Goal: Task Accomplishment & Management: Complete application form

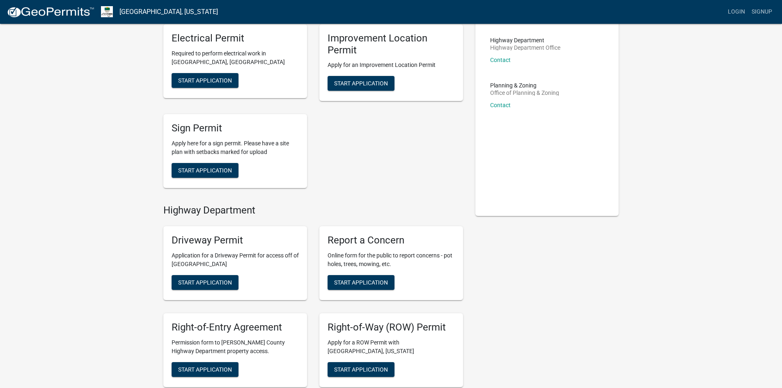
scroll to position [82, 0]
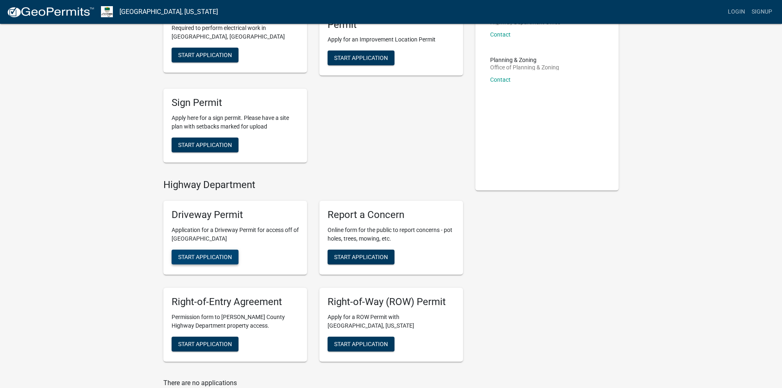
click at [202, 259] on span "Start Application" at bounding box center [205, 256] width 54 height 7
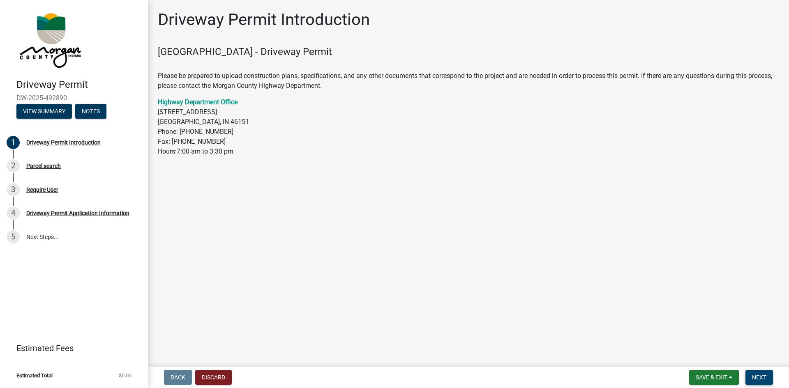
click at [759, 378] on span "Next" at bounding box center [759, 377] width 14 height 7
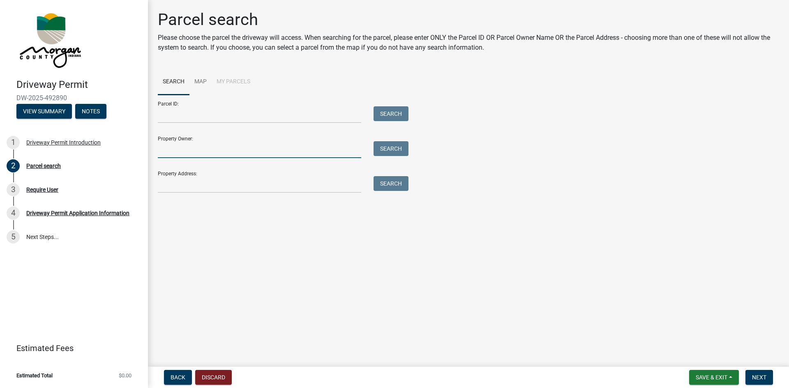
click at [182, 147] on input "Property Owner:" at bounding box center [259, 149] width 203 height 17
click at [191, 151] on input "Property Owner:" at bounding box center [259, 149] width 203 height 17
type input "Ardizzone"
click at [385, 150] on button "Search" at bounding box center [390, 148] width 35 height 15
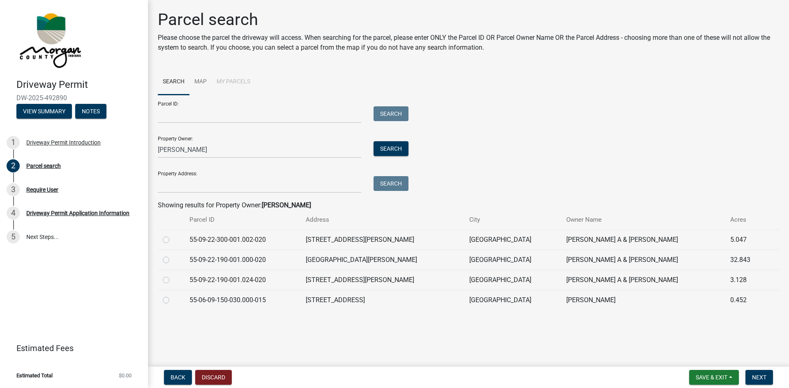
click at [172, 235] on label at bounding box center [172, 235] width 0 height 0
click at [172, 239] on input "radio" at bounding box center [174, 237] width 5 height 5
radio input "true"
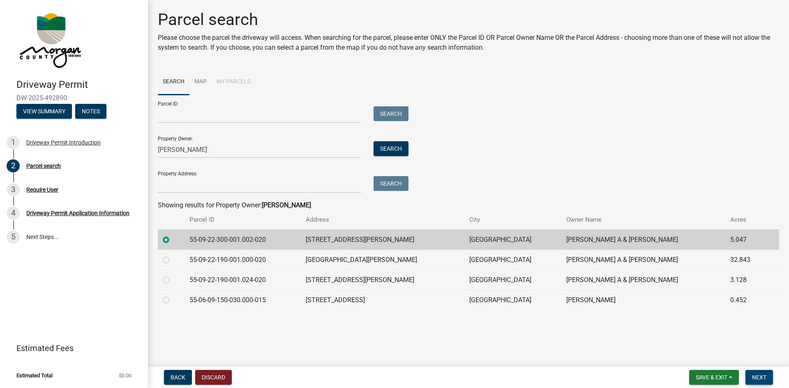
click at [761, 380] on span "Next" at bounding box center [759, 377] width 14 height 7
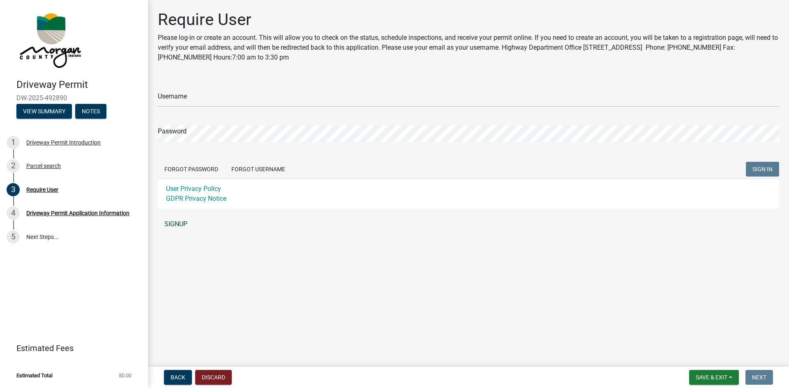
click at [177, 225] on link "SIGNUP" at bounding box center [468, 224] width 621 height 16
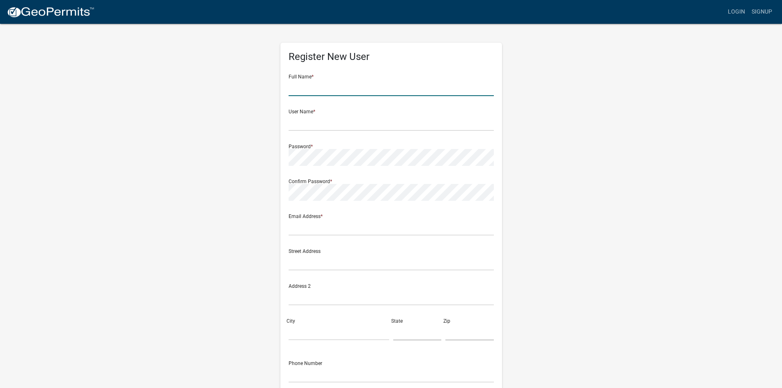
click at [335, 85] on input "text" at bounding box center [391, 87] width 205 height 17
type input "Amanda Ardizzone"
type input "amandazzone"
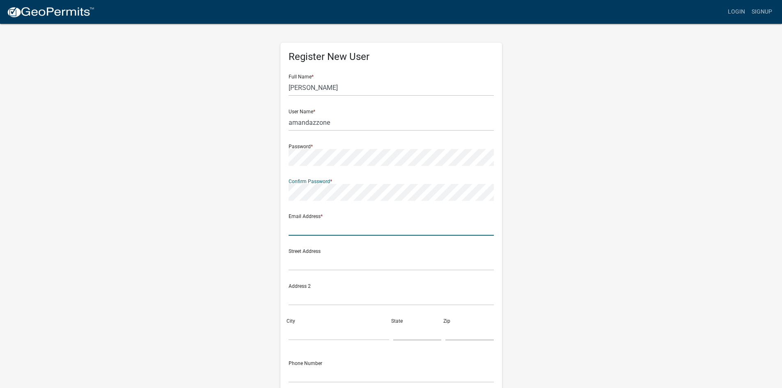
click at [310, 229] on input "text" at bounding box center [391, 227] width 205 height 17
type input "[EMAIL_ADDRESS][DOMAIN_NAME]"
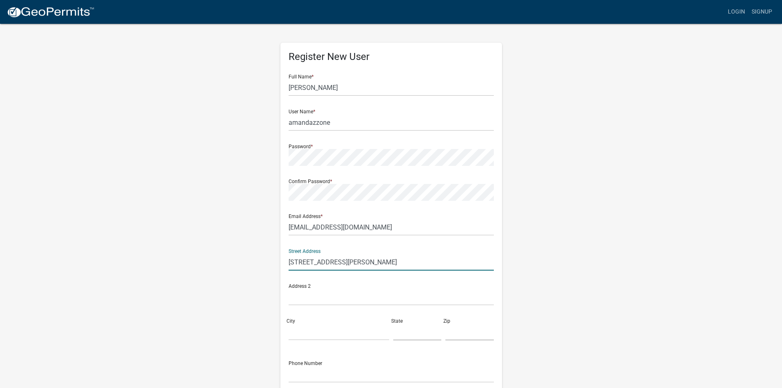
type input "2500 Lincoln Hill Rd"
type input "Martinsville"
type input "IN"
type input "46151"
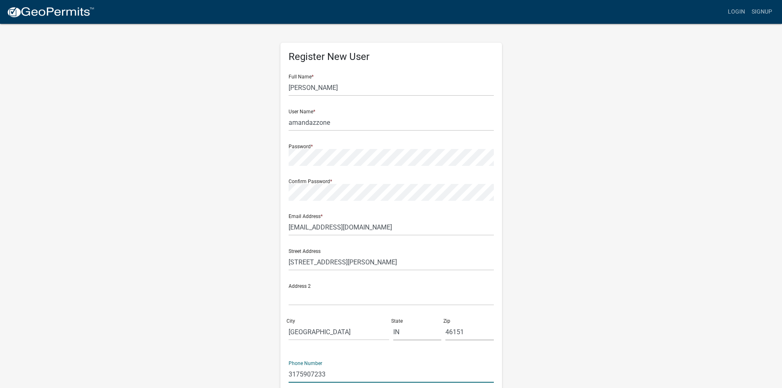
type input "3175907233"
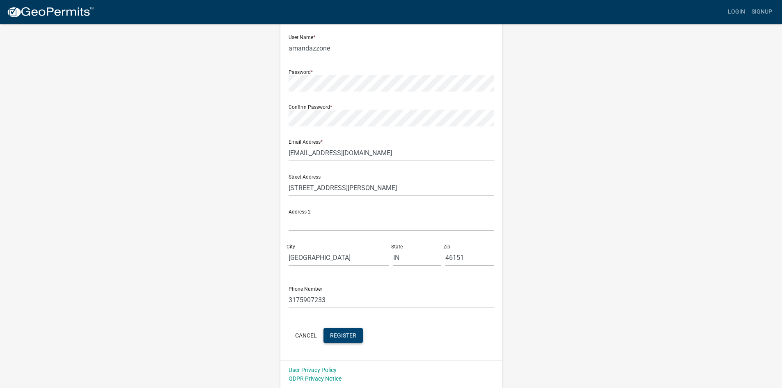
click at [346, 333] on span "Register" at bounding box center [343, 335] width 26 height 7
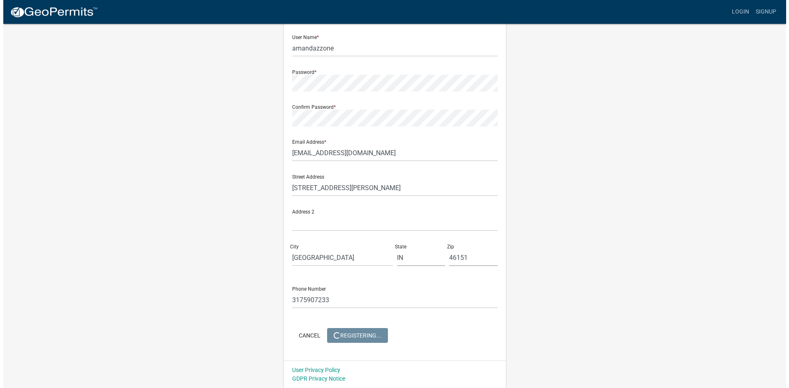
scroll to position [0, 0]
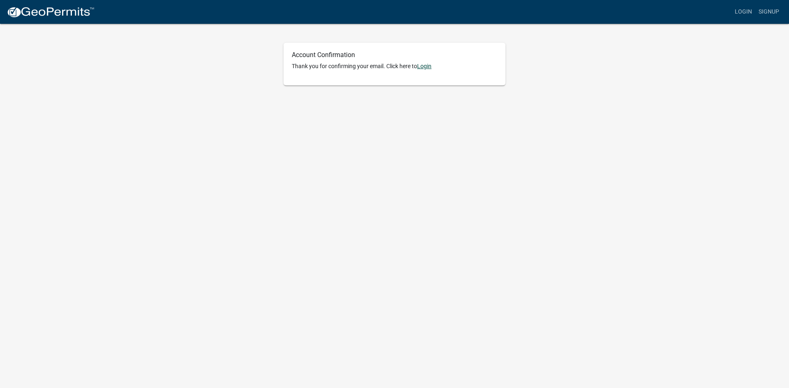
click at [428, 66] on link "Login" at bounding box center [424, 66] width 14 height 7
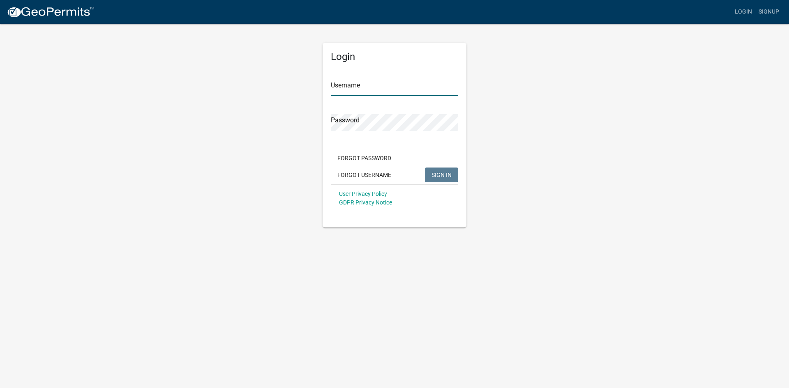
type input "amandazzone"
click at [439, 175] on span "SIGN IN" at bounding box center [441, 174] width 20 height 7
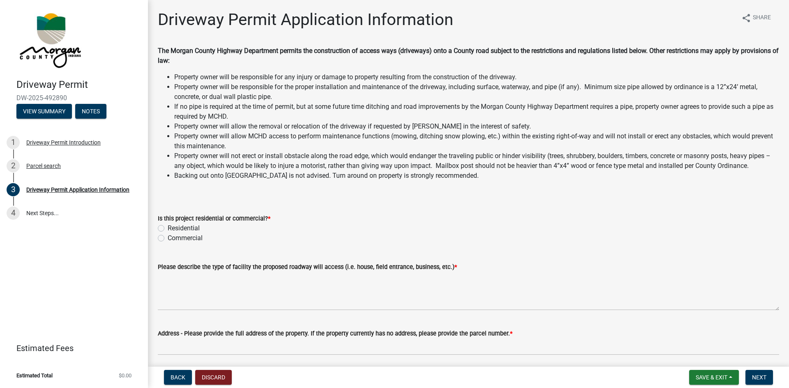
click at [168, 228] on label "Residential" at bounding box center [184, 228] width 32 height 10
click at [168, 228] on input "Residential" at bounding box center [170, 225] width 5 height 5
radio input "true"
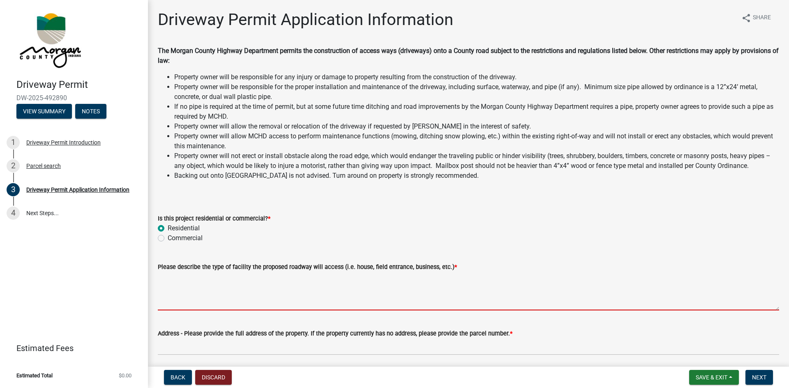
click at [278, 300] on textarea "Please describe the type of facility the proposed roadway will access (i.e. hou…" at bounding box center [468, 291] width 621 height 39
click at [198, 303] on textarea "Please describe the type of facility the proposed roadway will access (i.e. hou…" at bounding box center [468, 291] width 621 height 39
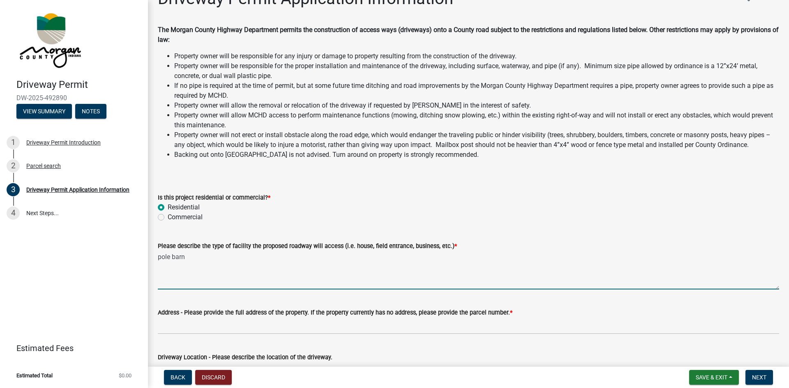
scroll to position [41, 0]
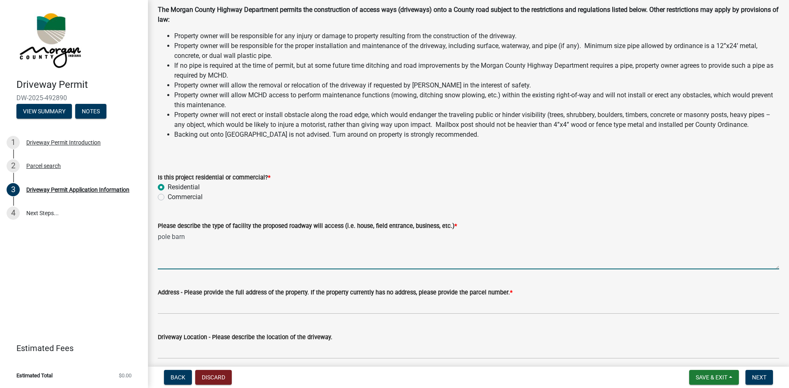
type textarea "pole barn"
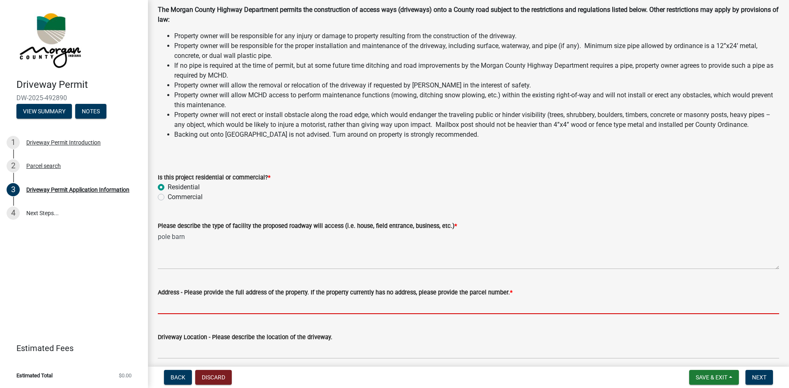
click at [200, 303] on input "Address - Please provide the full address of the property. If the property curr…" at bounding box center [468, 305] width 621 height 17
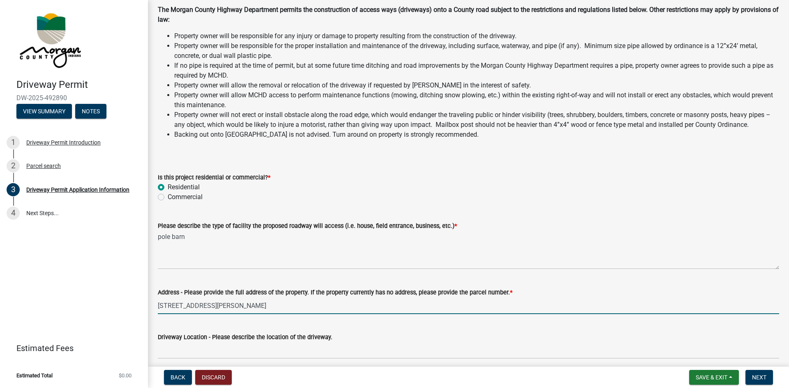
scroll to position [82, 0]
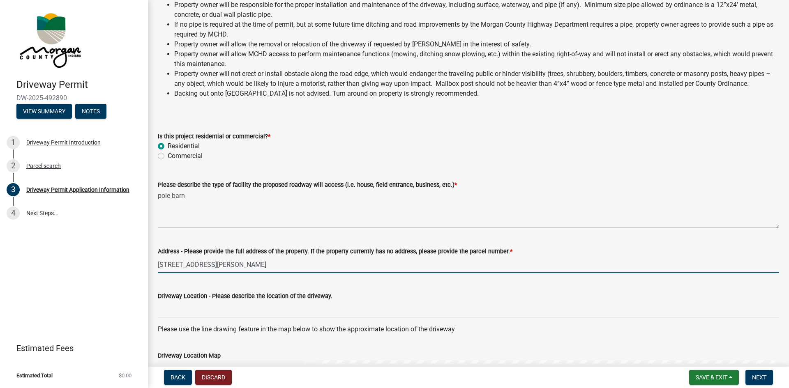
type input "[STREET_ADDRESS][PERSON_NAME]"
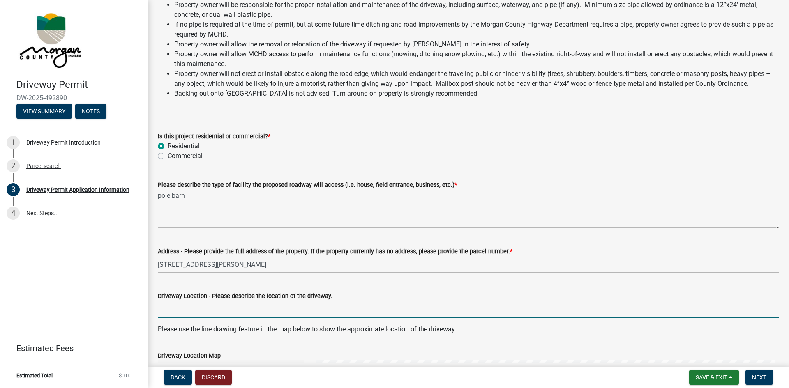
click at [211, 312] on input "Driveway Location - Please describe the location of the driveway." at bounding box center [468, 309] width 621 height 17
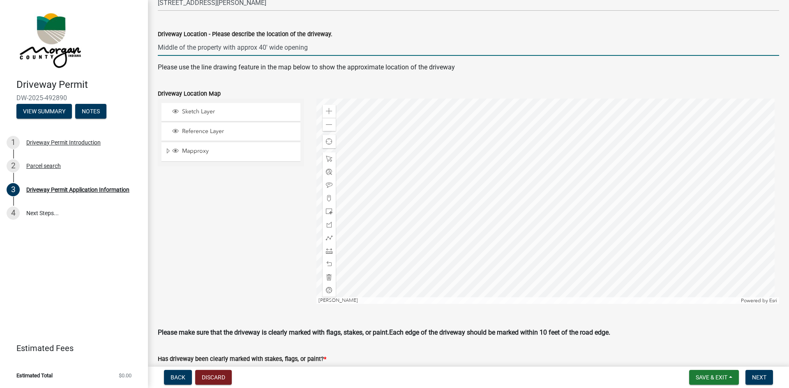
scroll to position [370, 0]
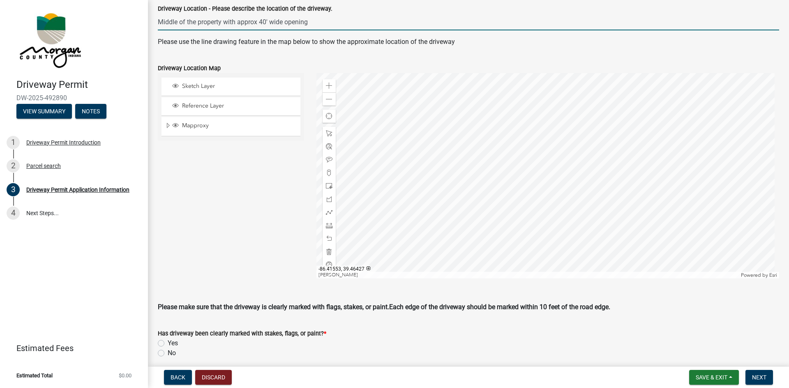
click at [158, 21] on input "Middle of the property with approx 40' wide opening" at bounding box center [468, 22] width 621 height 17
drag, startPoint x: 332, startPoint y: 22, endPoint x: 253, endPoint y: 20, distance: 78.5
click at [253, 20] on input "North/Middle of the property with approx 40' wide opening" at bounding box center [468, 22] width 621 height 17
type input "North/Middle of the property"
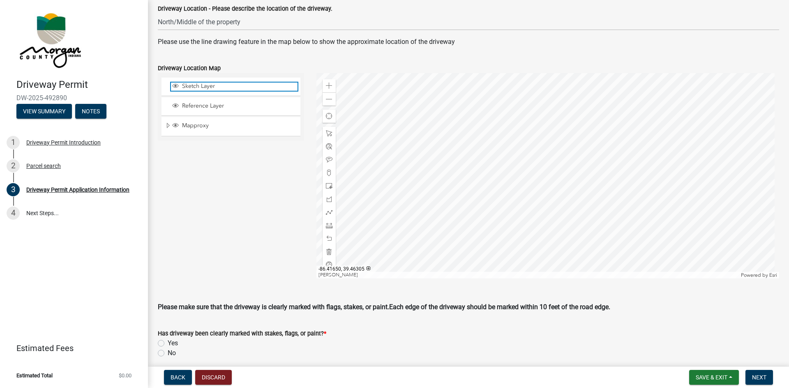
click at [232, 85] on span "Sketch Layer" at bounding box center [238, 86] width 117 height 7
click at [586, 144] on div at bounding box center [547, 175] width 463 height 205
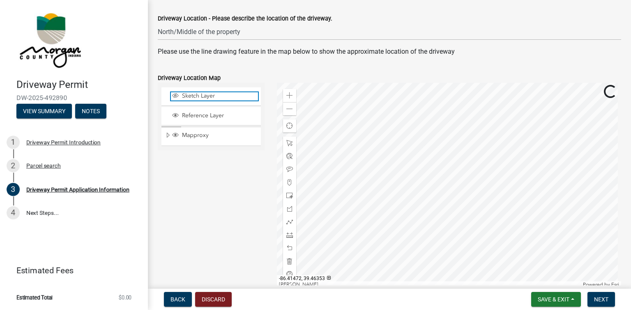
click at [209, 97] on span "Sketch Layer" at bounding box center [219, 95] width 78 height 7
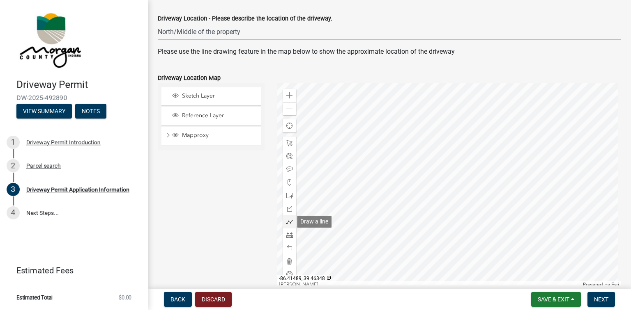
click at [287, 222] on span at bounding box center [289, 222] width 7 height 7
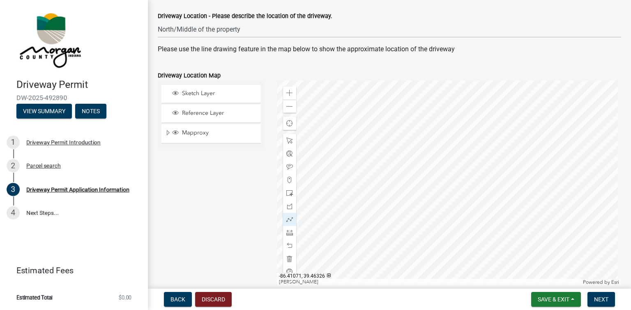
click at [486, 158] on div at bounding box center [449, 182] width 345 height 205
click at [474, 168] on div at bounding box center [449, 182] width 345 height 205
click at [481, 171] on div at bounding box center [449, 182] width 345 height 205
click at [491, 167] on div at bounding box center [449, 182] width 345 height 205
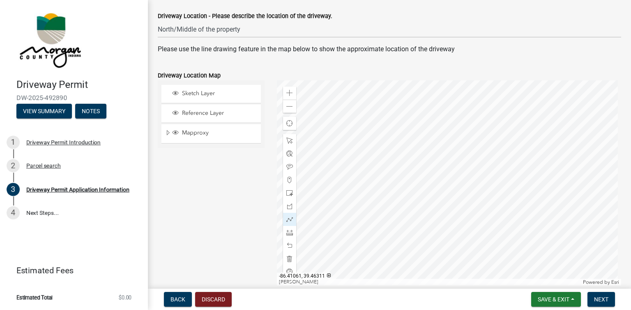
click at [491, 168] on div at bounding box center [449, 182] width 345 height 205
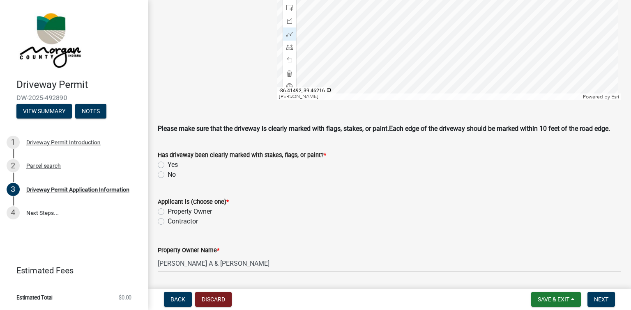
scroll to position [569, 0]
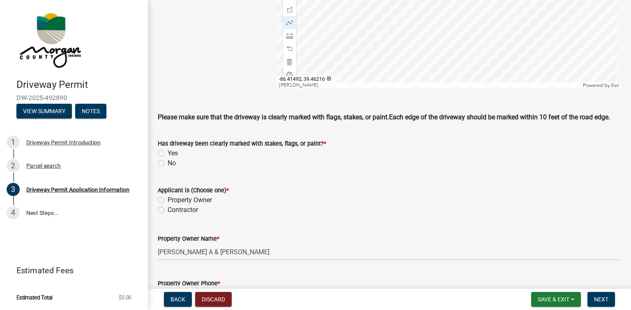
click at [285, 243] on div "Property Owner Name *" at bounding box center [389, 239] width 463 height 10
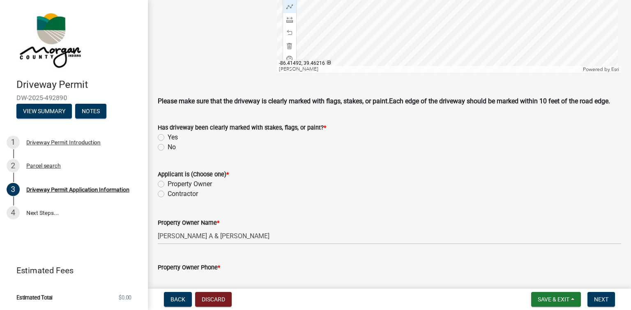
scroll to position [602, 0]
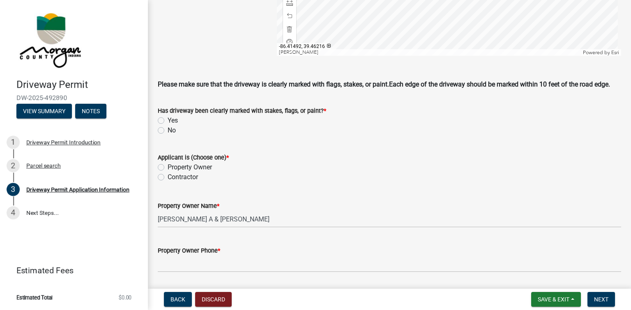
click at [286, 237] on div "Property Owner Phone *" at bounding box center [389, 253] width 463 height 38
click at [286, 235] on div "Property Owner Phone *" at bounding box center [389, 253] width 463 height 38
click at [282, 232] on wm-data-entity-input "Property Owner Name * [PERSON_NAME] & [PERSON_NAME]" at bounding box center [389, 212] width 463 height 45
click at [368, 245] on div "Property Owner Phone *" at bounding box center [389, 253] width 463 height 38
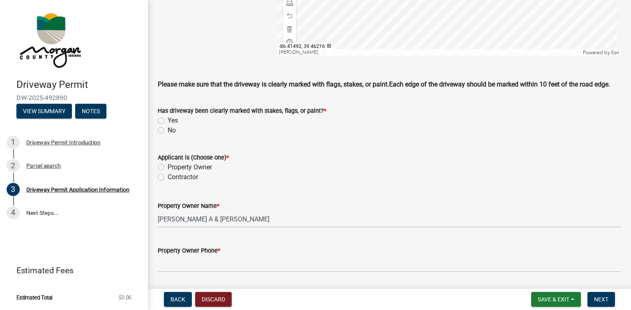
click at [367, 245] on div "Property Owner Phone *" at bounding box center [389, 253] width 463 height 38
click at [168, 120] on label "Yes" at bounding box center [173, 121] width 10 height 10
click at [168, 120] on input "Yes" at bounding box center [170, 118] width 5 height 5
radio input "true"
click at [168, 167] on label "Property Owner" at bounding box center [190, 168] width 44 height 10
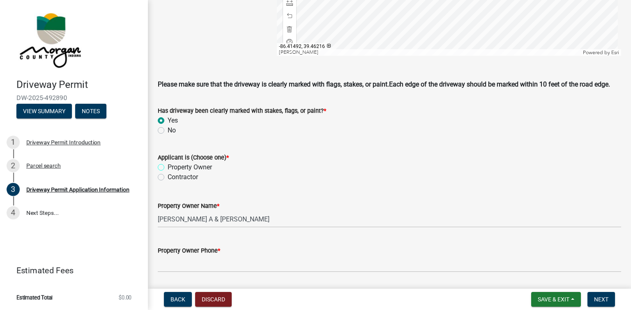
click at [168, 167] on input "Property Owner" at bounding box center [170, 165] width 5 height 5
radio input "true"
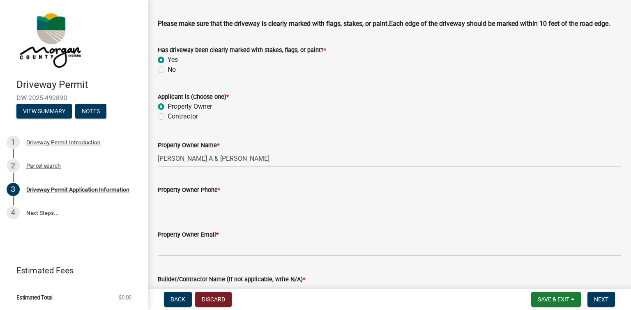
scroll to position [668, 0]
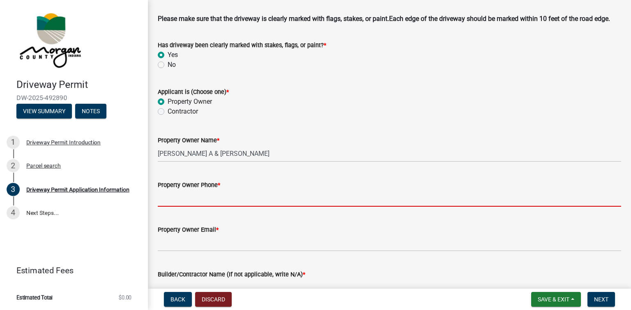
click at [193, 203] on input "Property Owner Phone *" at bounding box center [389, 198] width 463 height 17
type input "3175907233"
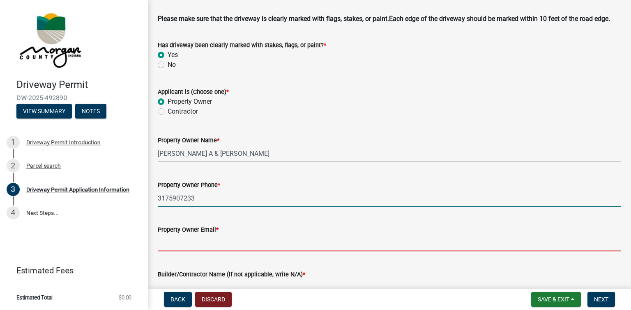
type input "[EMAIL_ADDRESS][DOMAIN_NAME]"
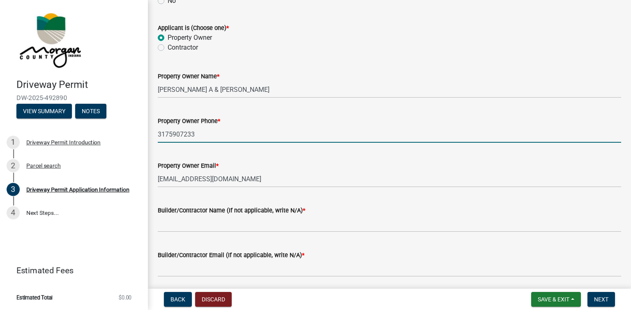
scroll to position [733, 0]
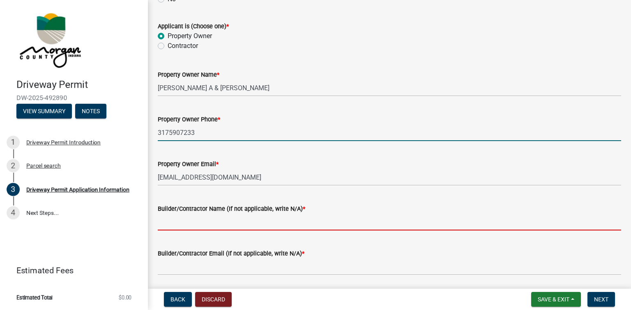
click at [215, 220] on input "Builder/Contractor Name (If not applicable, write N/A) *" at bounding box center [389, 222] width 463 height 17
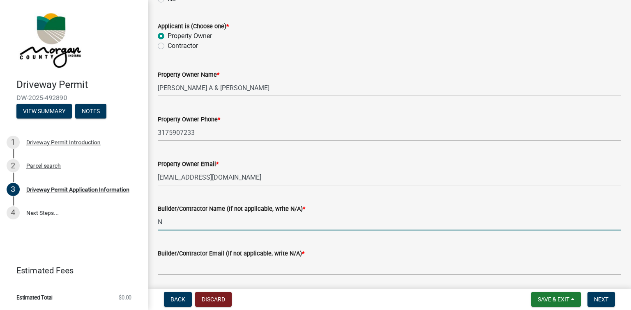
click at [214, 218] on input "N" at bounding box center [389, 222] width 463 height 17
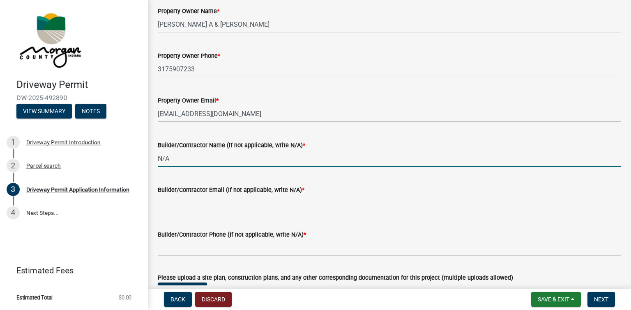
scroll to position [799, 0]
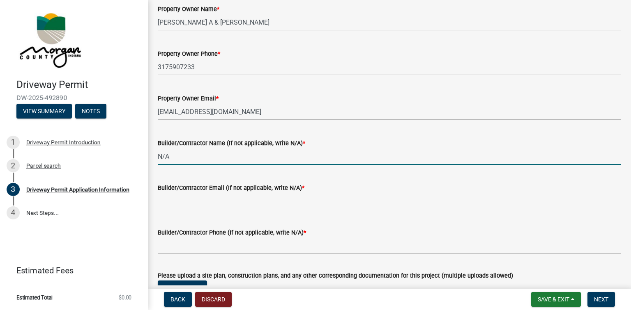
type input "N/A"
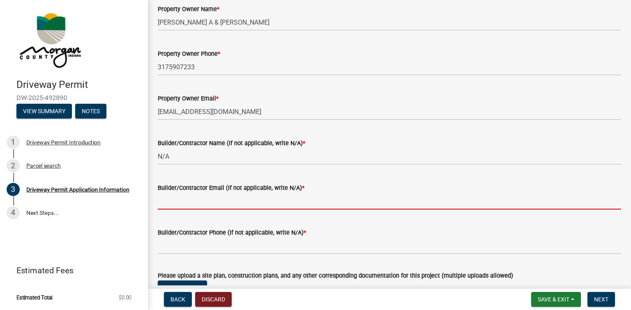
click at [198, 202] on input "Builder/Contractor Email (If not applicable, write N/A) *" at bounding box center [389, 201] width 463 height 17
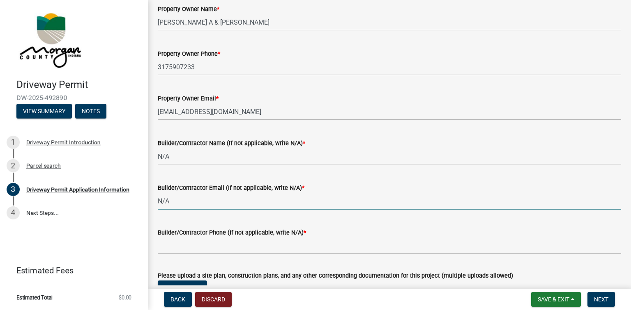
type input "N/A"
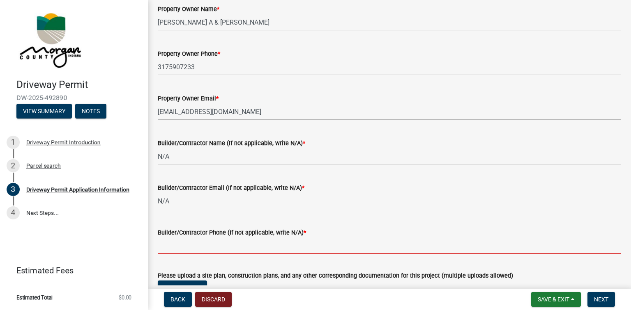
click at [180, 247] on input "Builder/Contractor Phone (If not applicable, write N/A) *" at bounding box center [389, 246] width 463 height 17
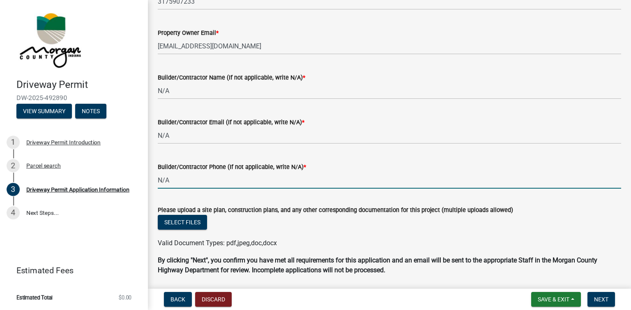
scroll to position [893, 0]
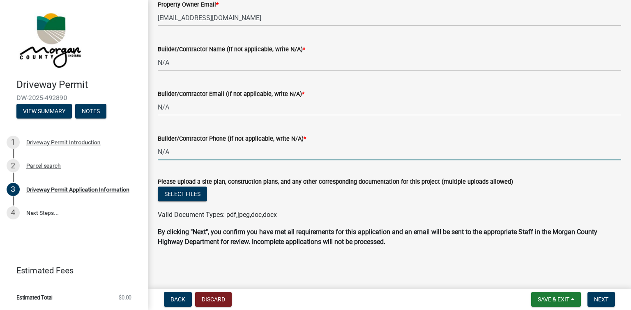
type input "N/A"
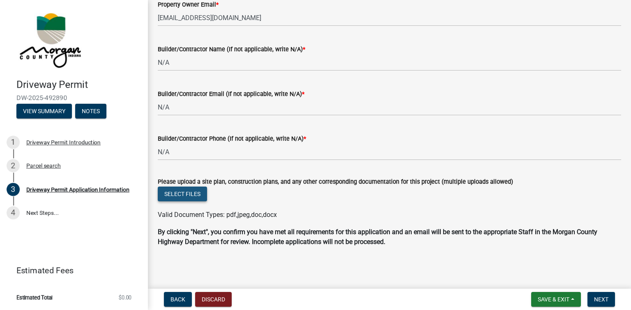
click at [190, 194] on button "Select files" at bounding box center [182, 194] width 49 height 15
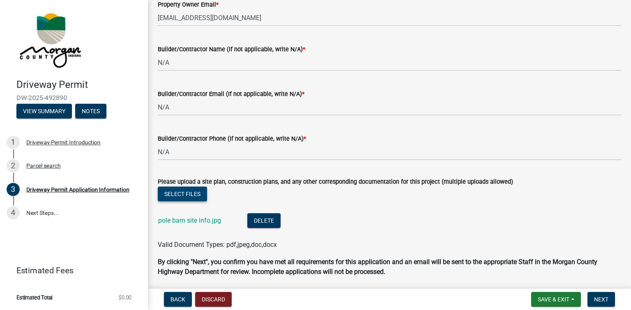
click at [158, 187] on button "Select files" at bounding box center [182, 194] width 49 height 15
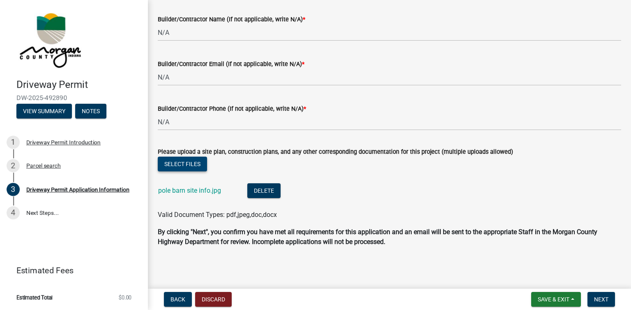
click at [188, 165] on button "Select files" at bounding box center [182, 164] width 49 height 15
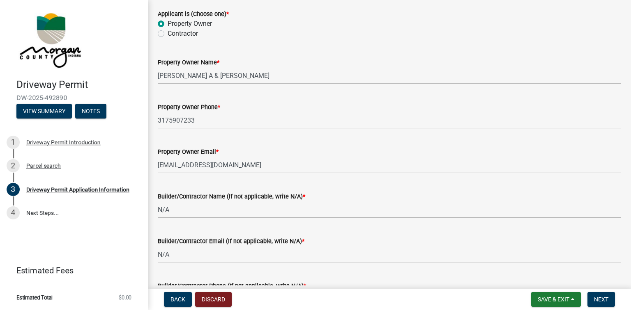
scroll to position [723, 0]
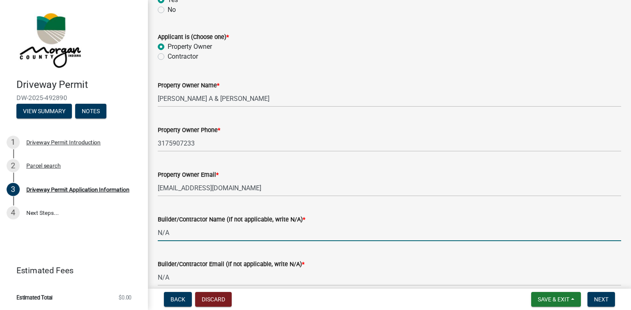
click at [201, 235] on input "N/A" at bounding box center [389, 233] width 463 height 17
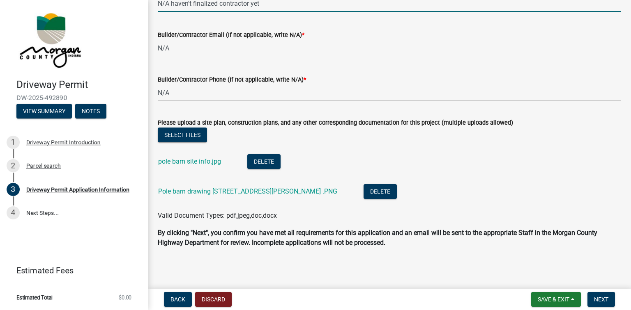
scroll to position [953, 0]
type input "N/A haven't finalized contractor yet"
click at [601, 299] on span "Next" at bounding box center [601, 300] width 14 height 7
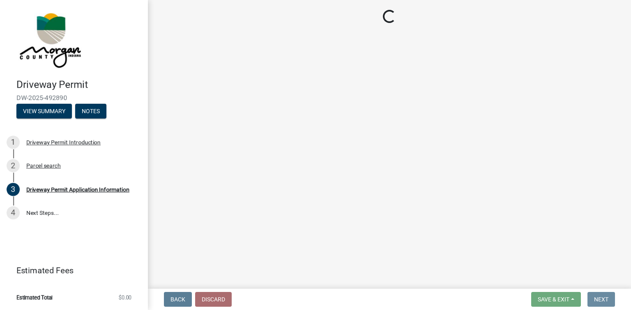
scroll to position [0, 0]
